Goal: Information Seeking & Learning: Learn about a topic

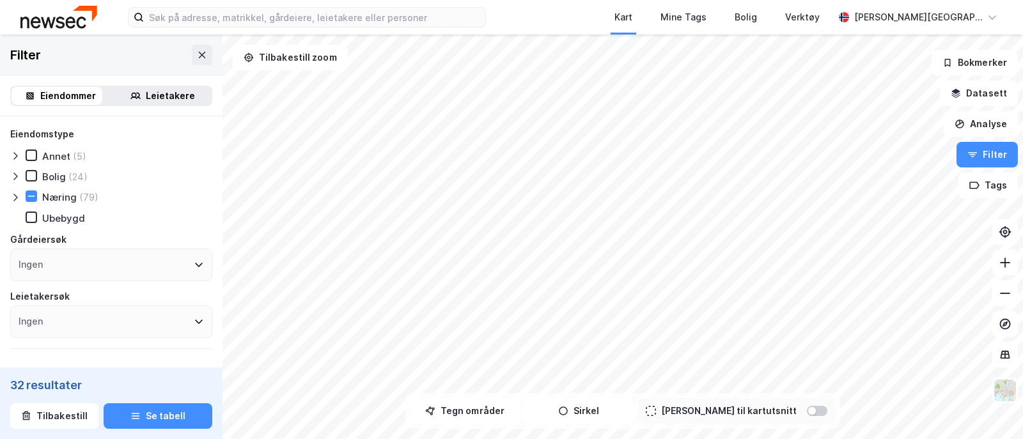
type input "Inkluder (32)"
